Goal: Information Seeking & Learning: Learn about a topic

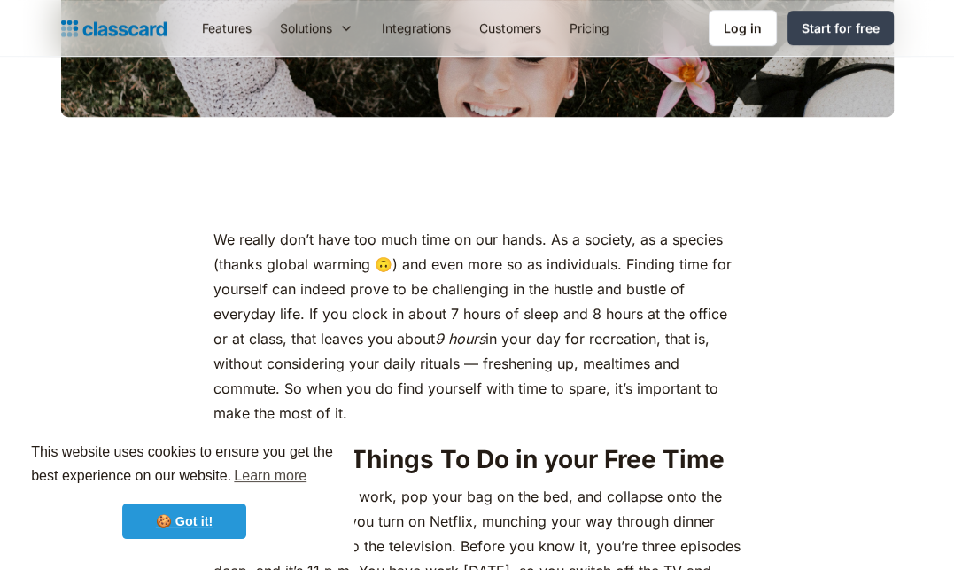
drag, startPoint x: 159, startPoint y: 525, endPoint x: 185, endPoint y: 497, distance: 38.9
click at [159, 525] on link "🍪 Got it!" at bounding box center [184, 520] width 124 height 35
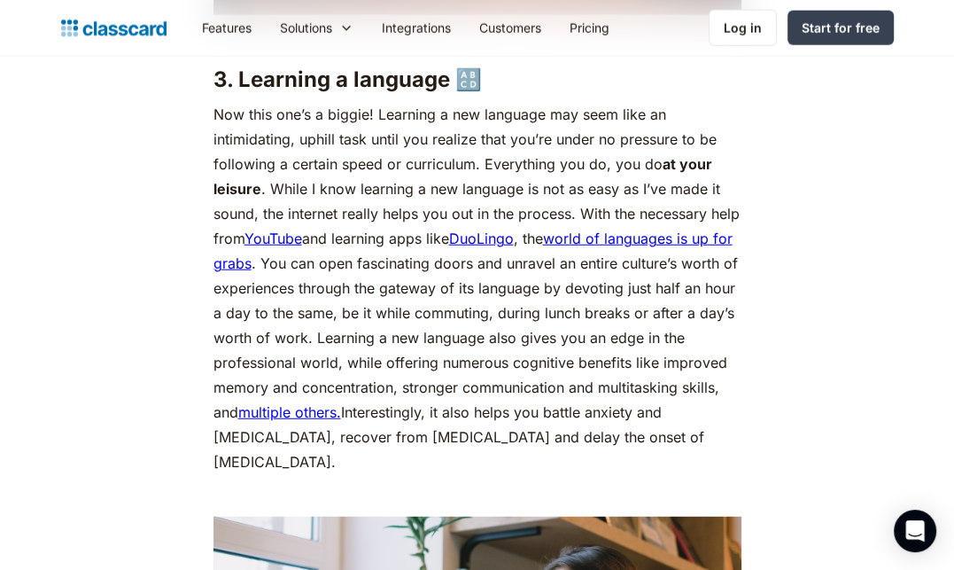
scroll to position [3189, 0]
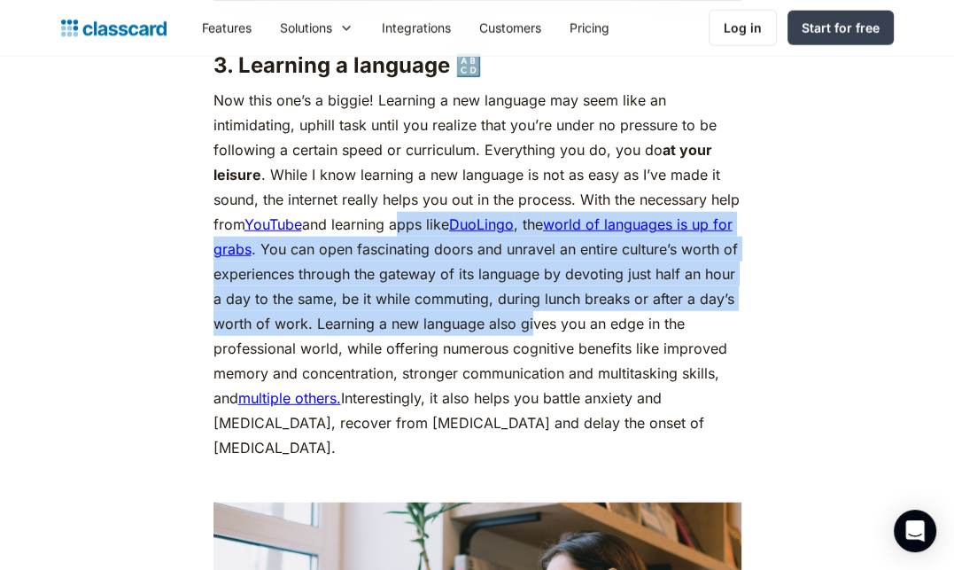
drag, startPoint x: 430, startPoint y: 217, endPoint x: 579, endPoint y: 313, distance: 176.9
click at [579, 313] on p "Now this one’s a biggie! Learning a new language may seem like an intimidating,…" at bounding box center [477, 274] width 528 height 372
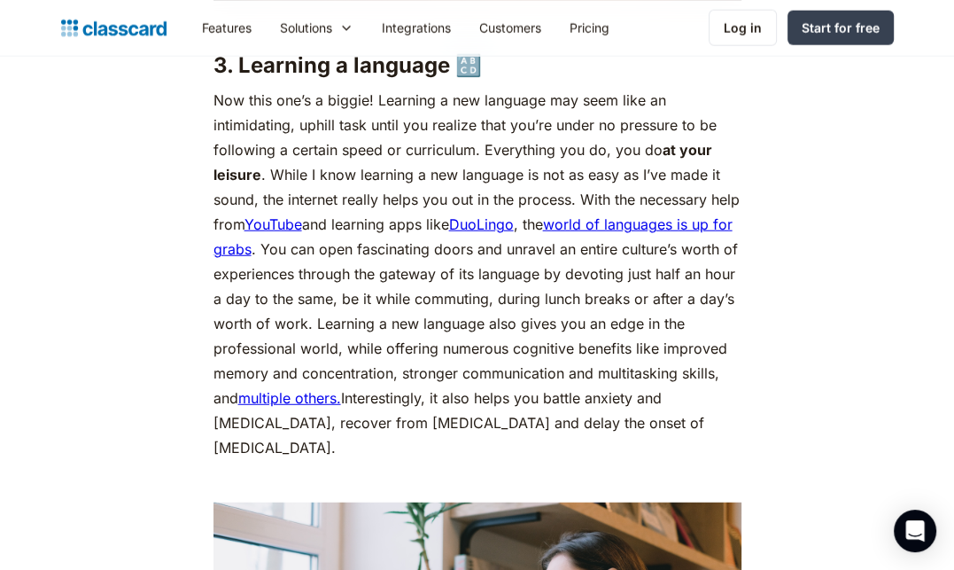
click at [560, 375] on p "Now this one’s a biggie! Learning a new language may seem like an intimidating,…" at bounding box center [477, 274] width 528 height 372
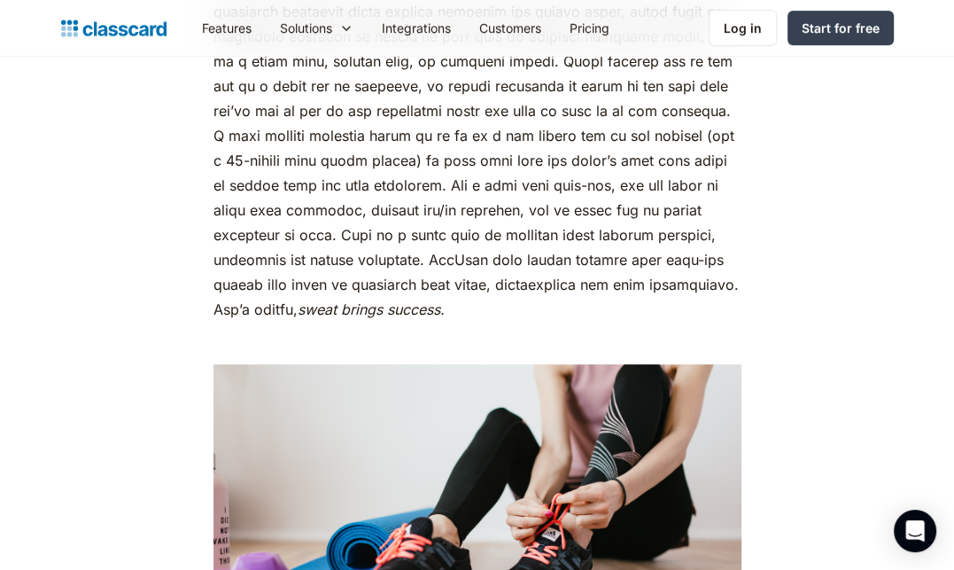
scroll to position [5049, 0]
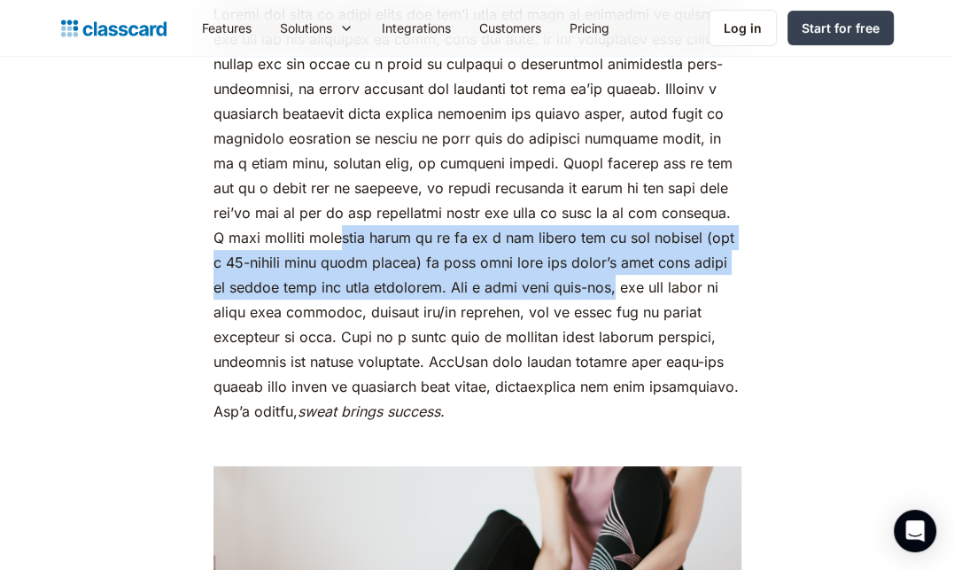
drag, startPoint x: 457, startPoint y: 210, endPoint x: 768, endPoint y: 262, distance: 315.3
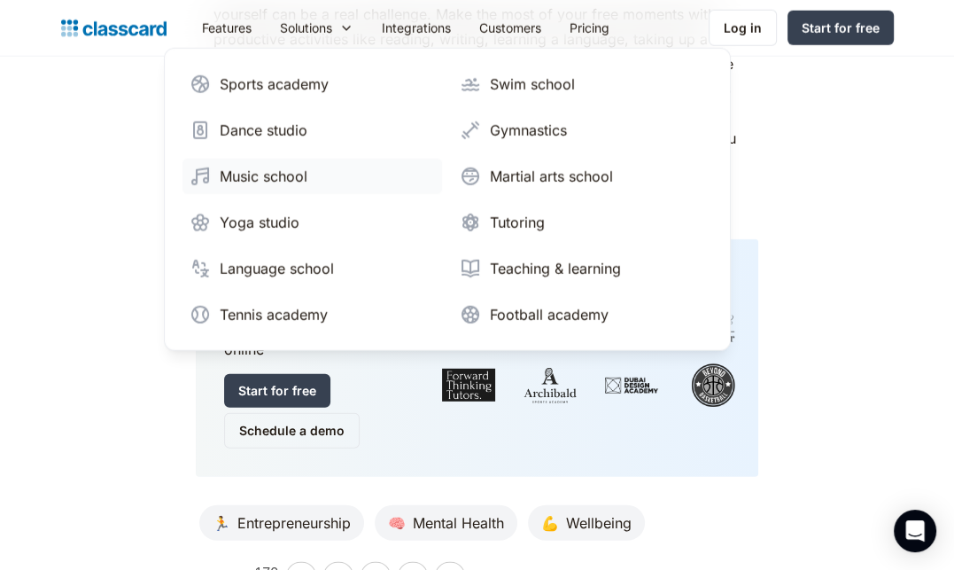
scroll to position [7706, 0]
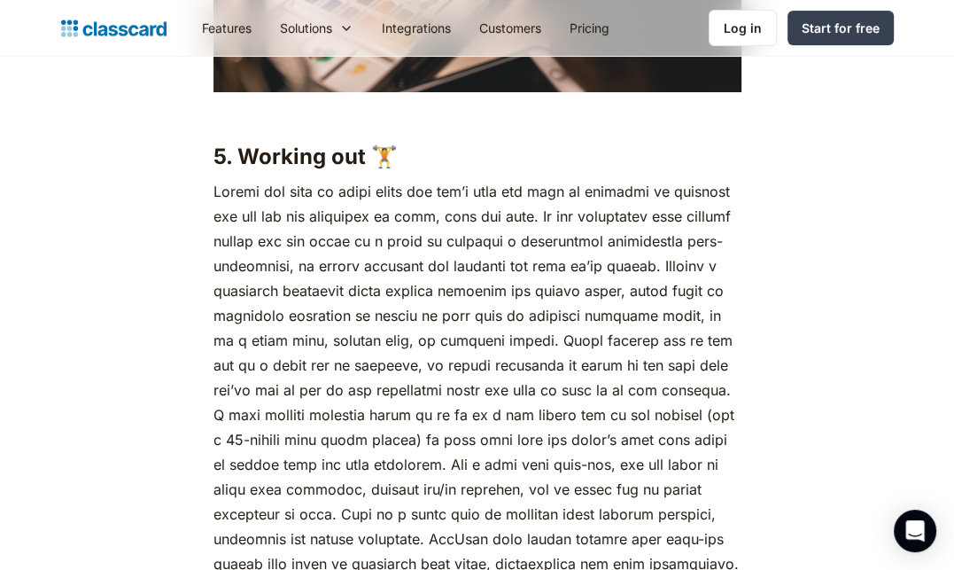
scroll to position [4960, 0]
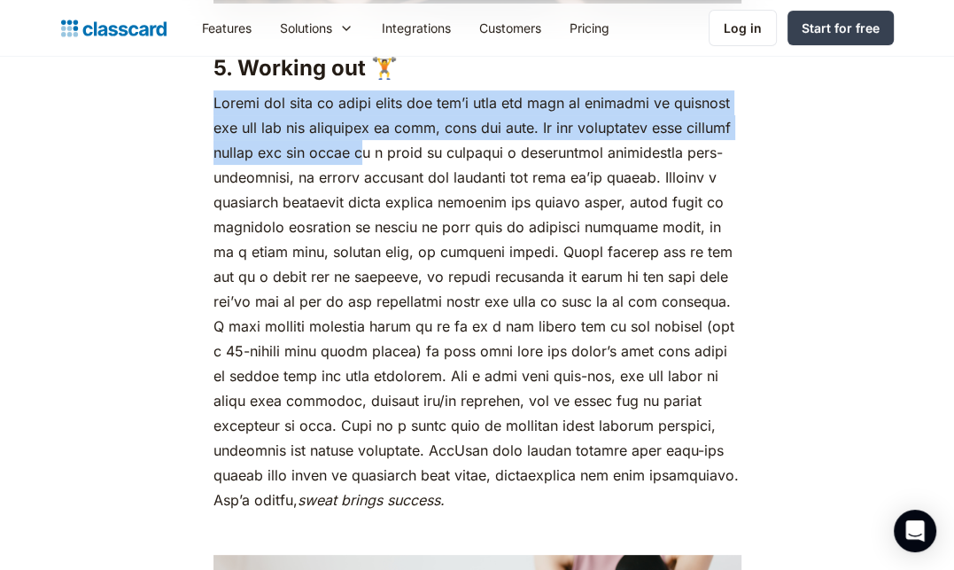
drag, startPoint x: 245, startPoint y: 74, endPoint x: 461, endPoint y: 127, distance: 221.7
click at [461, 127] on p "sweat brings success." at bounding box center [477, 301] width 528 height 422
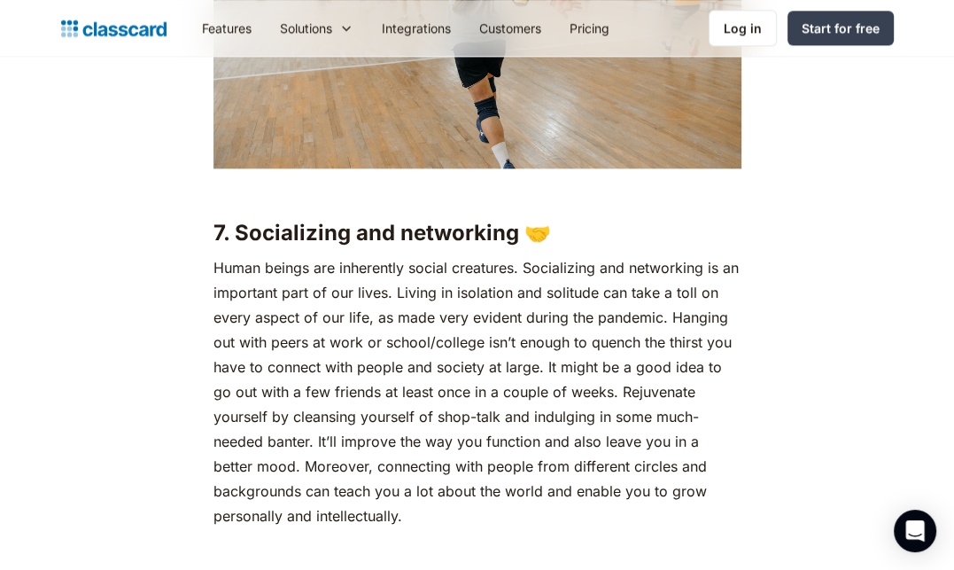
scroll to position [6378, 0]
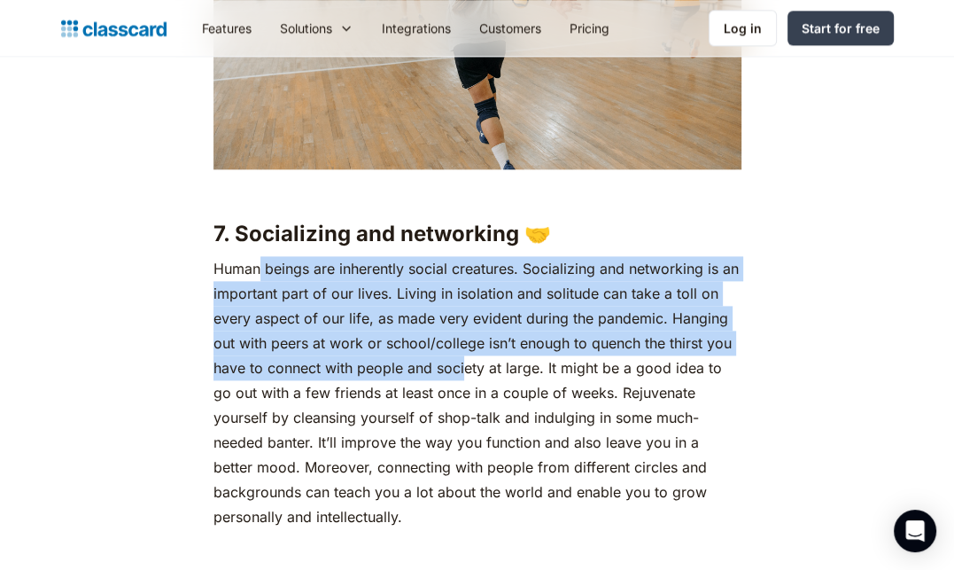
drag, startPoint x: 258, startPoint y: 242, endPoint x: 464, endPoint y: 349, distance: 232.6
click at [464, 349] on p "Human beings are inherently social creatures. Socializing and networking is an …" at bounding box center [477, 392] width 528 height 273
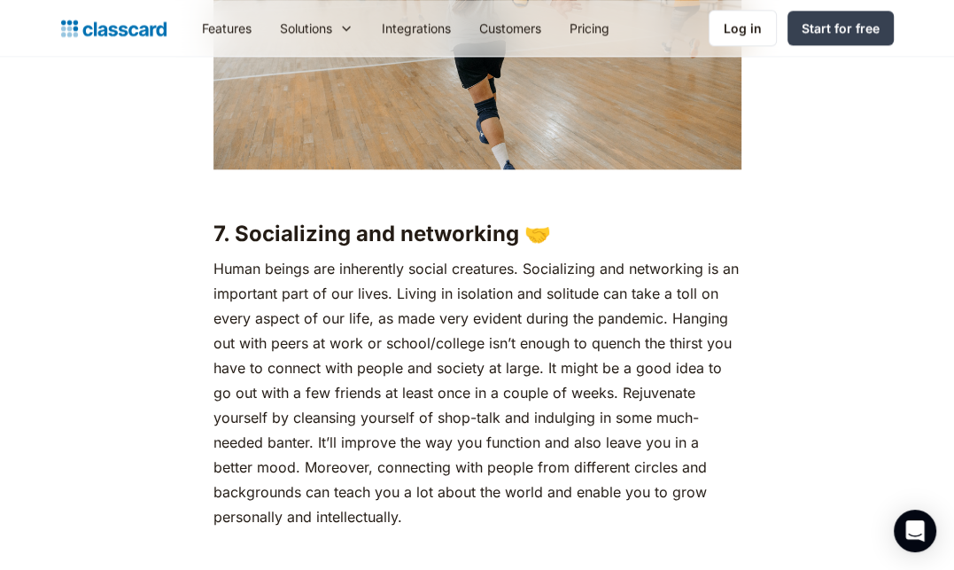
click at [438, 375] on p "Human beings are inherently social creatures. Socializing and networking is an …" at bounding box center [477, 392] width 528 height 273
